Goal: Task Accomplishment & Management: Manage account settings

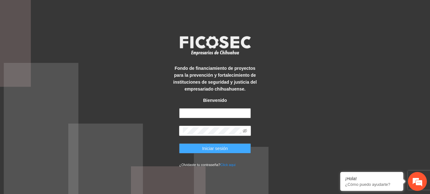
type input "**********"
click at [196, 151] on button "Iniciar sesión" at bounding box center [215, 149] width 72 height 10
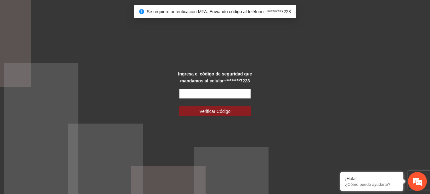
click at [203, 96] on input "text" at bounding box center [215, 94] width 72 height 10
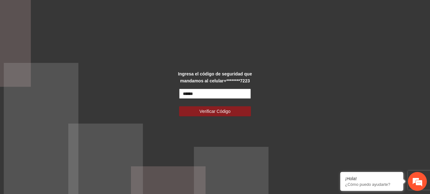
type input "******"
click at [179, 106] on button "Verificar Código" at bounding box center [215, 111] width 72 height 10
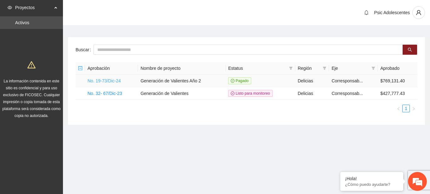
click at [117, 81] on link "No. 19-73/Dic-24" at bounding box center [104, 80] width 33 height 5
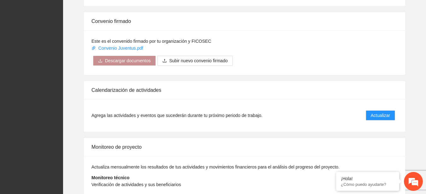
scroll to position [489, 0]
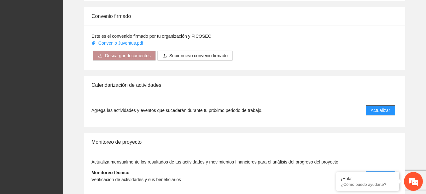
click at [378, 110] on span "Actualizar" at bounding box center [379, 110] width 19 height 7
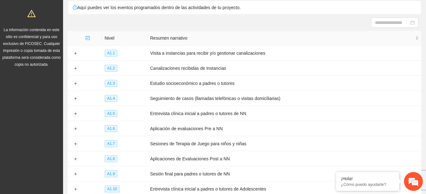
scroll to position [101, 0]
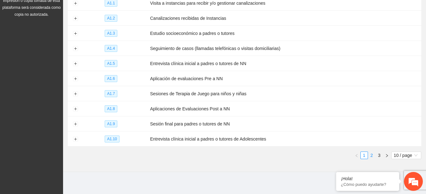
click at [373, 152] on link "2" at bounding box center [371, 155] width 7 height 7
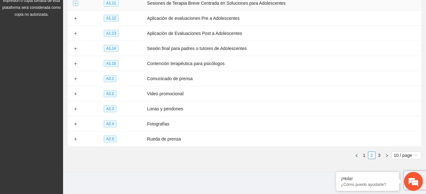
click at [74, 4] on button "Expand row" at bounding box center [75, 3] width 5 height 5
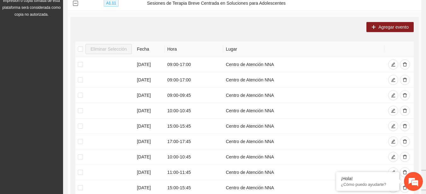
scroll to position [247, 0]
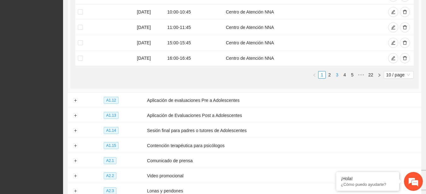
click at [337, 71] on li "3" at bounding box center [337, 75] width 8 height 8
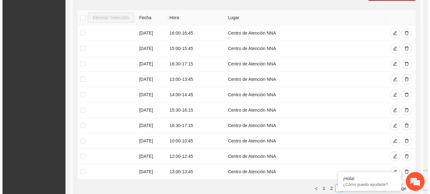
scroll to position [136, 0]
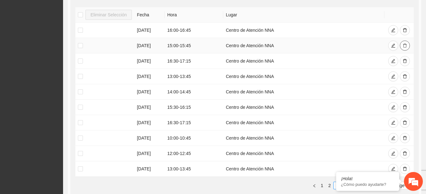
click at [405, 44] on icon "delete" at bounding box center [405, 46] width 4 height 4
click at [403, 73] on button "button" at bounding box center [404, 77] width 10 height 10
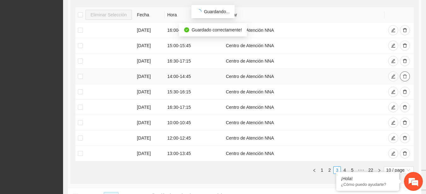
click at [403, 73] on button "button" at bounding box center [404, 77] width 10 height 10
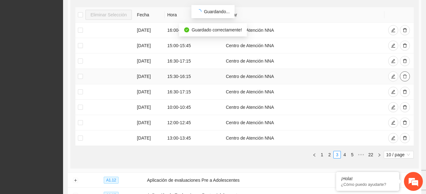
click at [403, 73] on button "button" at bounding box center [404, 77] width 10 height 10
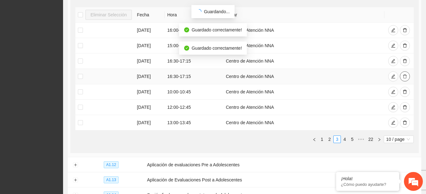
click at [403, 73] on button "button" at bounding box center [404, 77] width 10 height 10
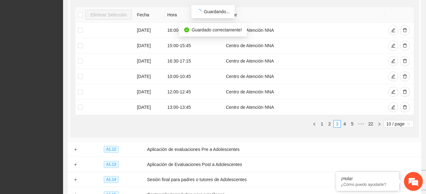
click at [181, 128] on div "Eliminar Selección Fecha Hora Lugar 12/09/2025 16:00 - 16:45 Centro de Atención…" at bounding box center [244, 70] width 338 height 126
click at [391, 73] on button "button" at bounding box center [393, 77] width 10 height 10
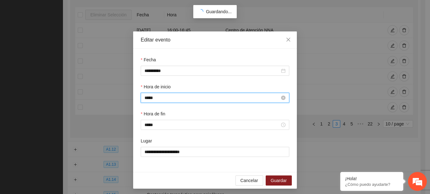
click at [146, 97] on input "*****" at bounding box center [212, 98] width 135 height 7
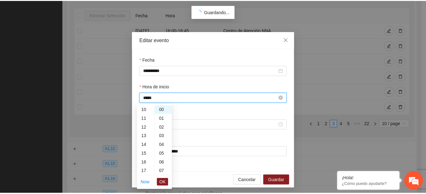
scroll to position [79, 0]
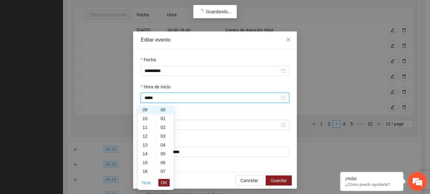
click at [147, 184] on link "Now" at bounding box center [146, 183] width 9 height 5
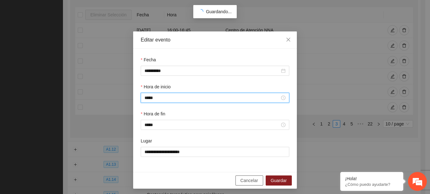
type input "*****"
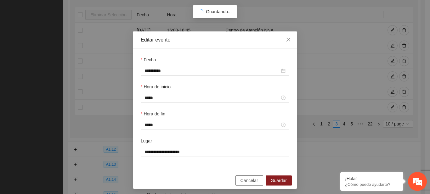
click at [249, 178] on span "Cancelar" at bounding box center [250, 180] width 18 height 7
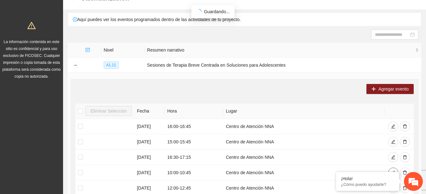
scroll to position [31, 0]
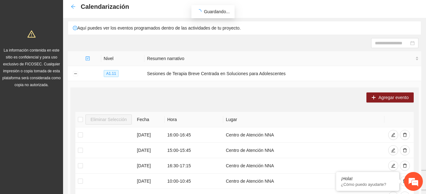
click at [73, 4] on icon "arrow-left" at bounding box center [73, 6] width 5 height 5
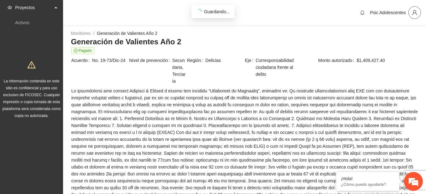
click at [416, 10] on icon "user" at bounding box center [414, 13] width 6 height 6
click at [402, 36] on span "Cerrar sesión" at bounding box center [398, 36] width 40 height 7
